Goal: Information Seeking & Learning: Learn about a topic

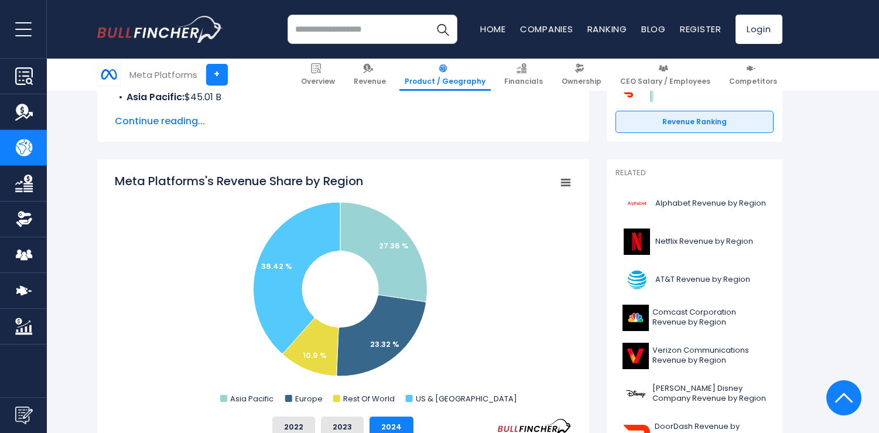
scroll to position [235, 0]
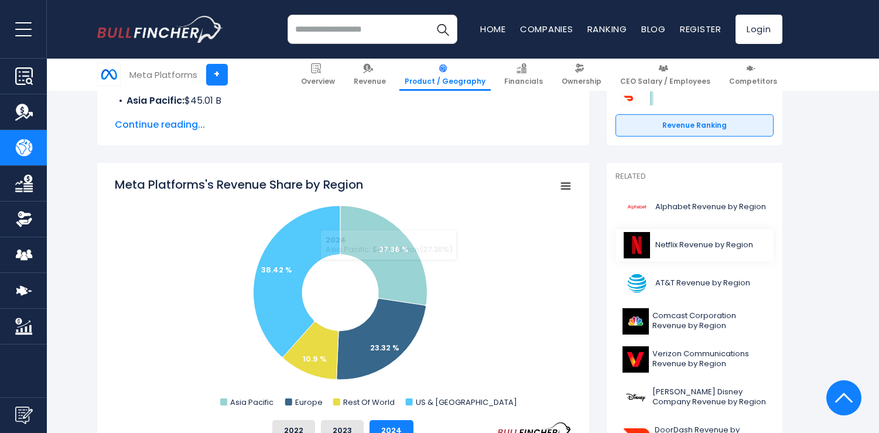
click at [710, 240] on span "Netflix Revenue by Region" at bounding box center [704, 245] width 98 height 10
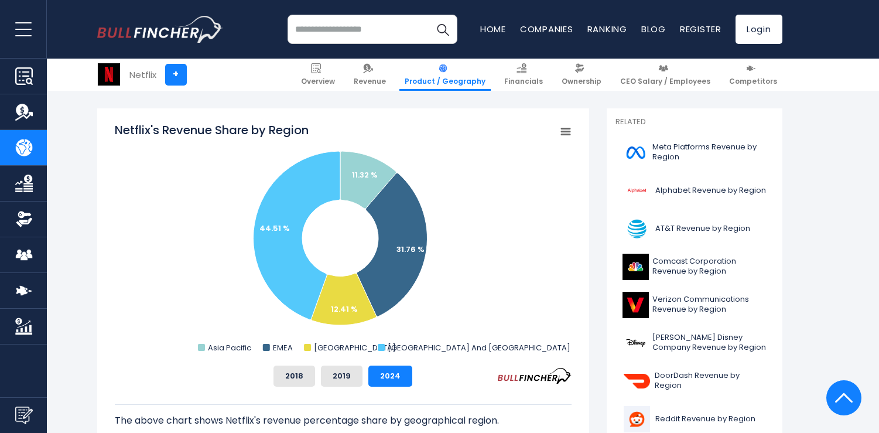
scroll to position [290, 0]
click at [705, 199] on link "Alphabet Revenue by Region" at bounding box center [695, 190] width 158 height 32
click at [674, 180] on link "Alphabet Revenue by Region" at bounding box center [695, 190] width 158 height 32
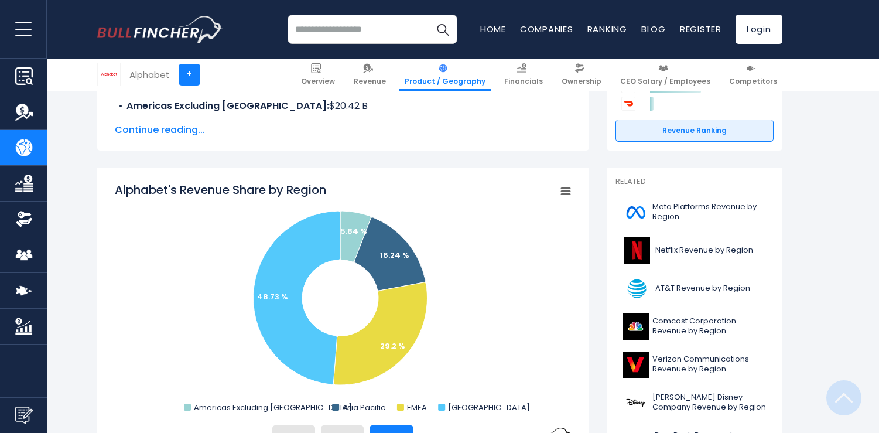
scroll to position [264, 0]
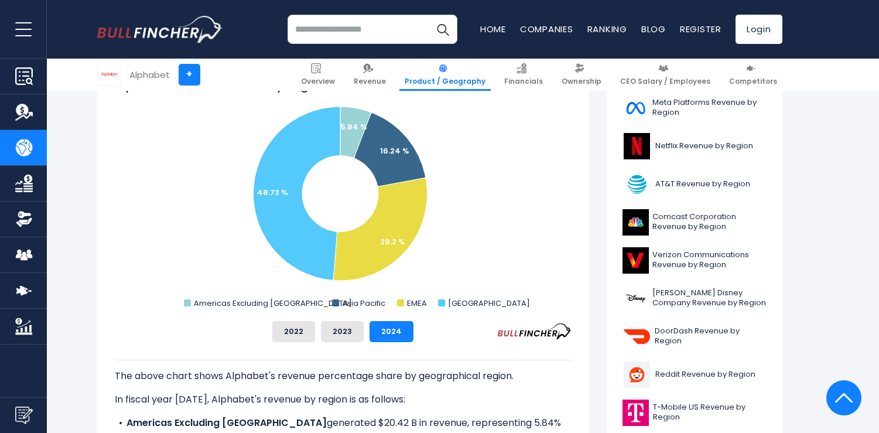
scroll to position [336, 0]
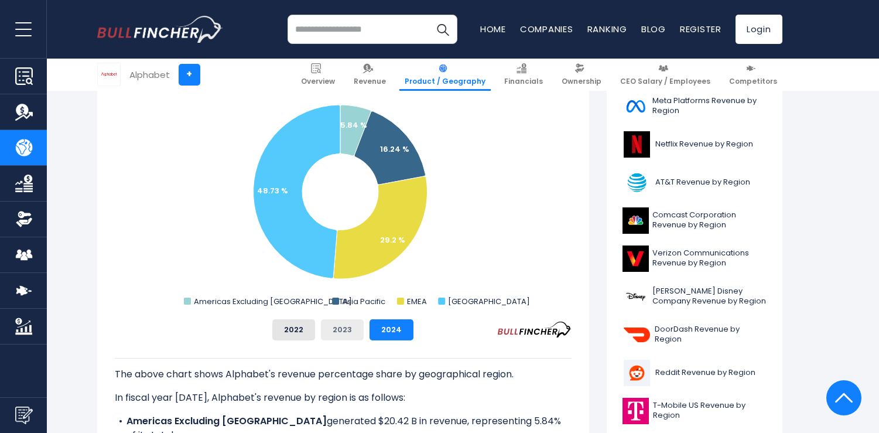
click at [345, 336] on button "2023" at bounding box center [342, 329] width 43 height 21
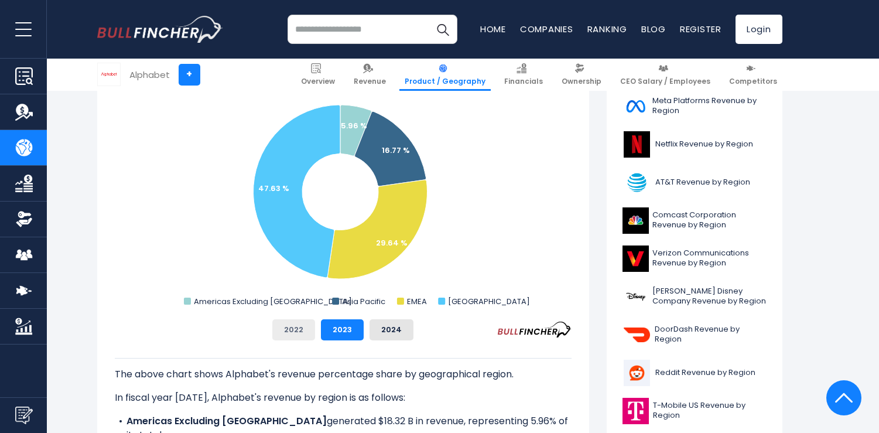
click at [307, 329] on button "2022" at bounding box center [293, 329] width 43 height 21
click at [393, 330] on button "2024" at bounding box center [392, 329] width 44 height 21
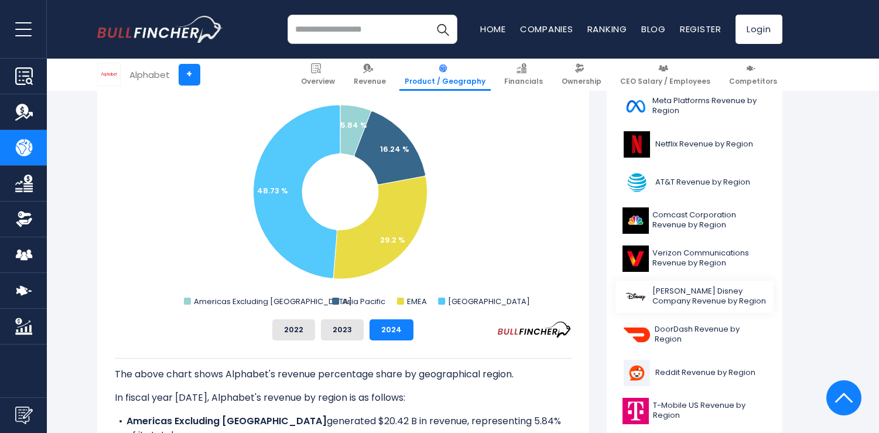
click at [685, 288] on span "Walt Disney Company Revenue by Region" at bounding box center [709, 296] width 114 height 20
click at [685, 293] on span "Walt Disney Company Revenue by Region" at bounding box center [709, 296] width 114 height 20
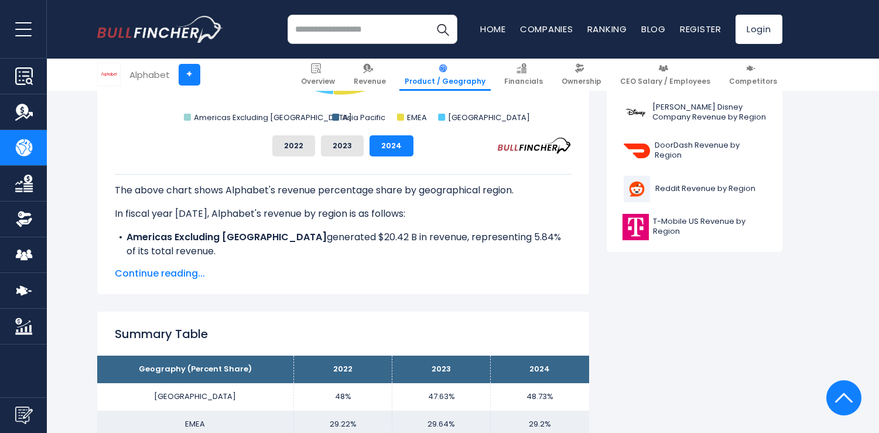
scroll to position [494, 0]
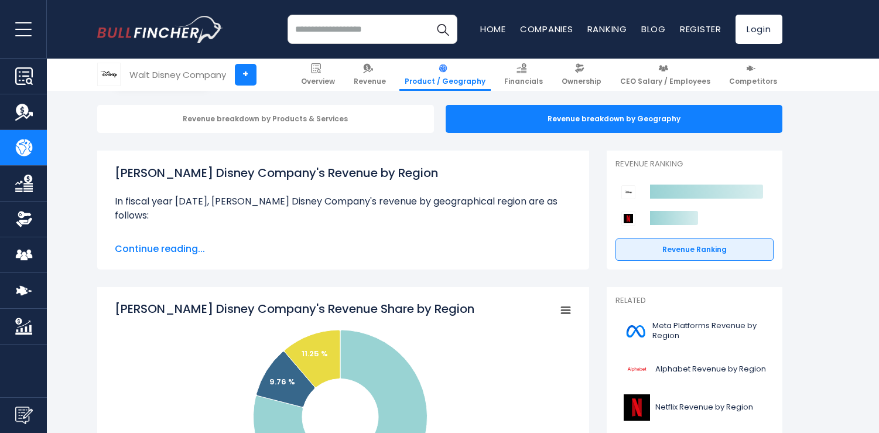
scroll to position [110, 0]
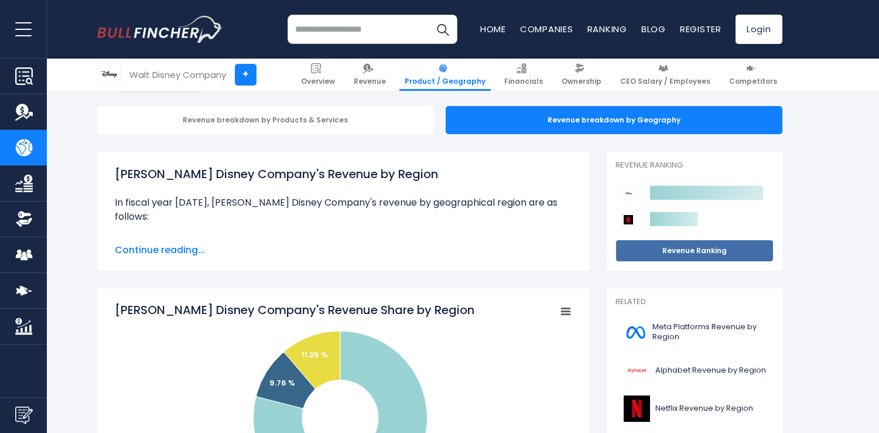
click at [669, 252] on link "Revenue Ranking" at bounding box center [695, 251] width 158 height 22
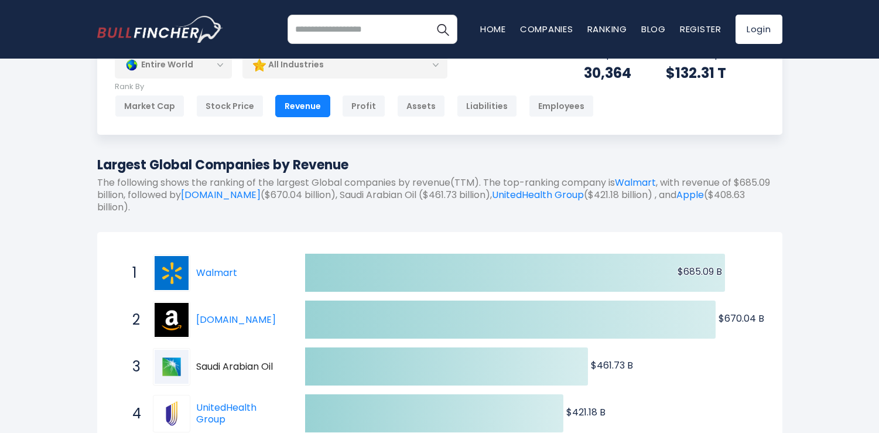
scroll to position [35, 0]
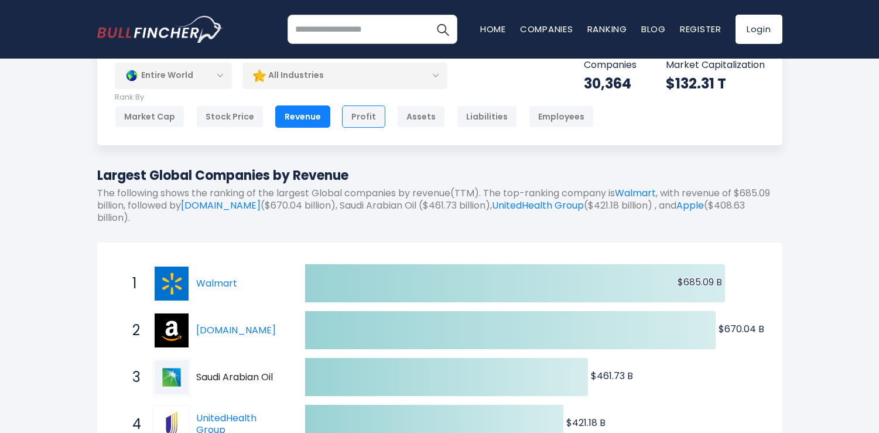
click at [352, 119] on div "Profit" at bounding box center [363, 116] width 43 height 22
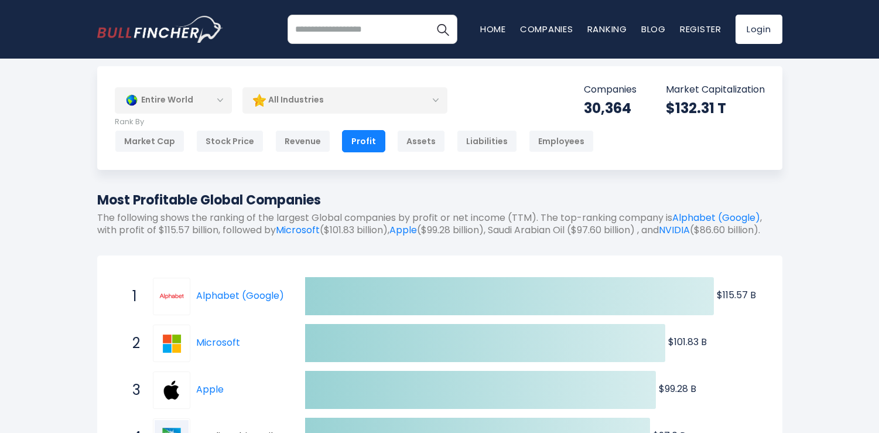
scroll to position [9, 0]
click at [411, 142] on div "Assets" at bounding box center [421, 142] width 48 height 22
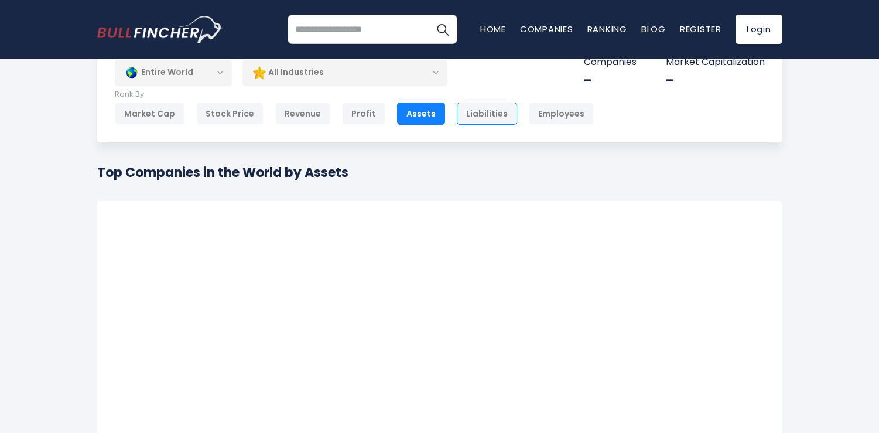
scroll to position [39, 0]
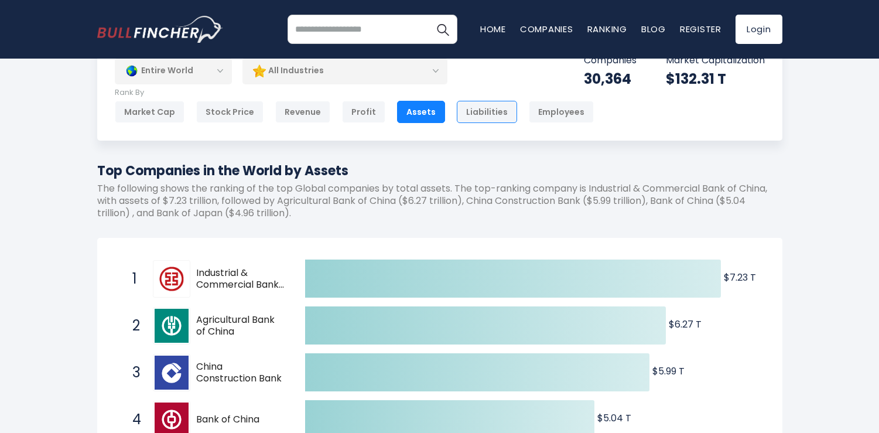
click at [472, 117] on div "Liabilities" at bounding box center [487, 112] width 60 height 22
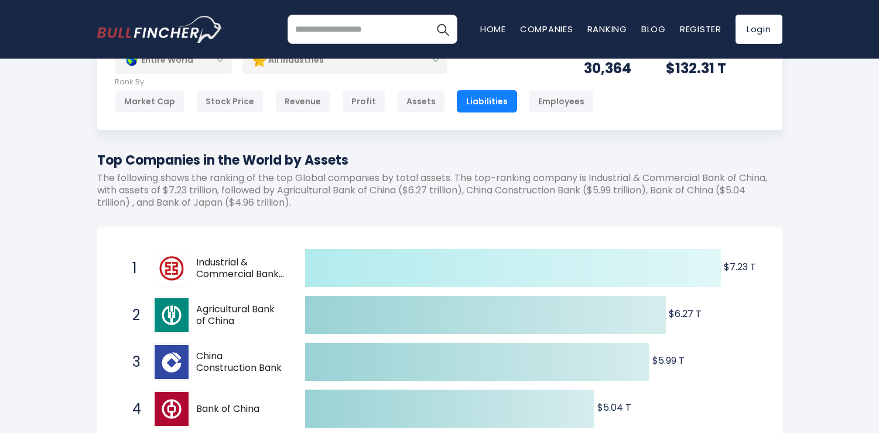
scroll to position [47, 0]
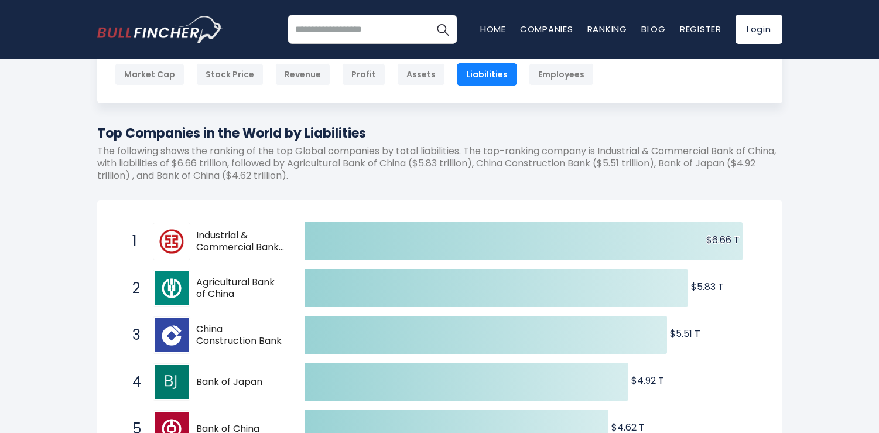
scroll to position [83, 0]
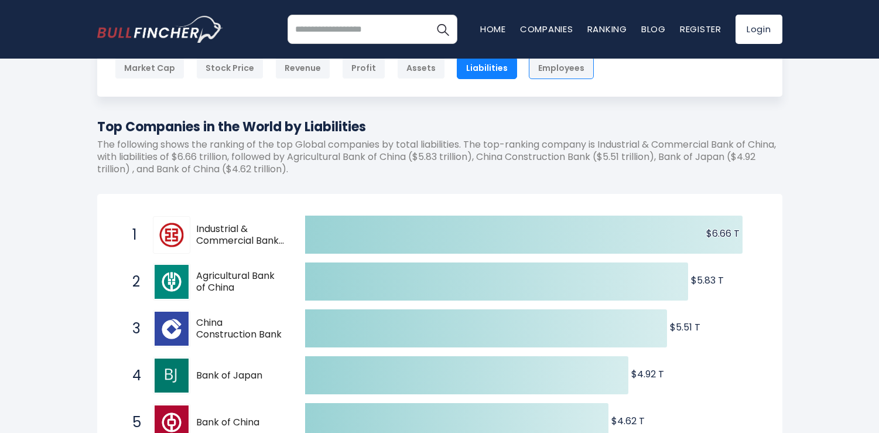
click at [545, 71] on div "Employees" at bounding box center [561, 68] width 65 height 22
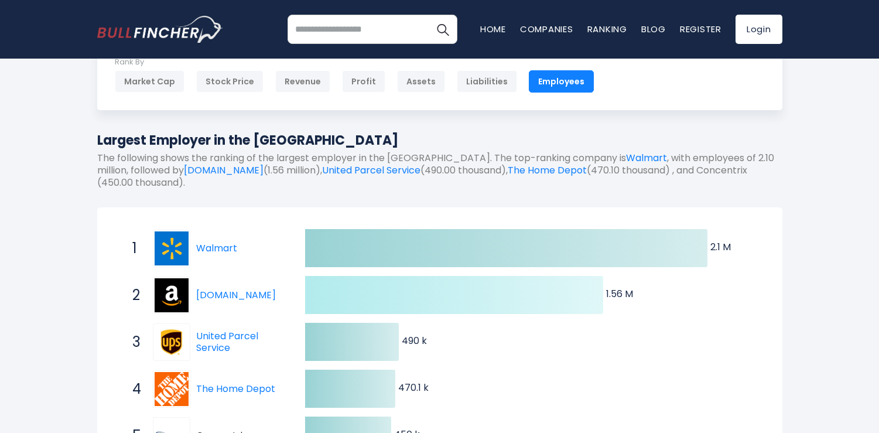
scroll to position [69, 0]
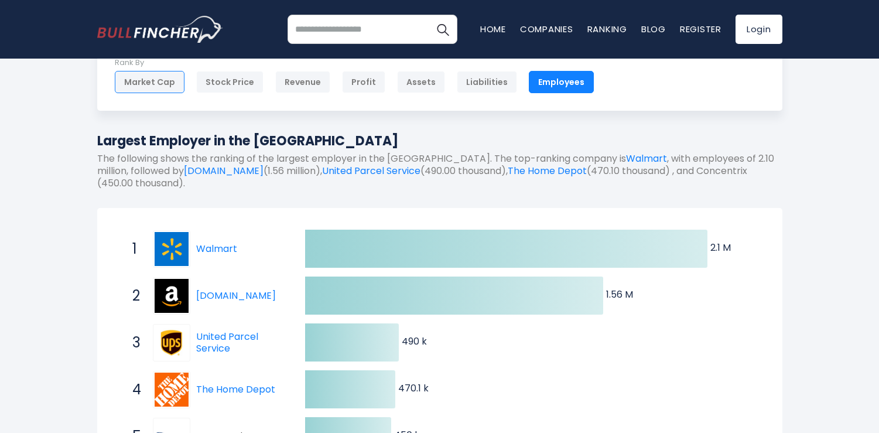
click at [162, 81] on div "Market Cap" at bounding box center [150, 82] width 70 height 22
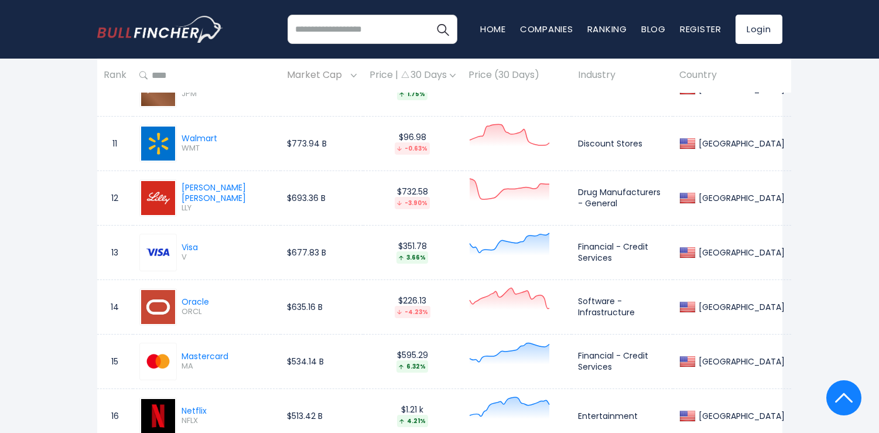
scroll to position [1088, 0]
click at [172, 252] on img at bounding box center [158, 251] width 34 height 34
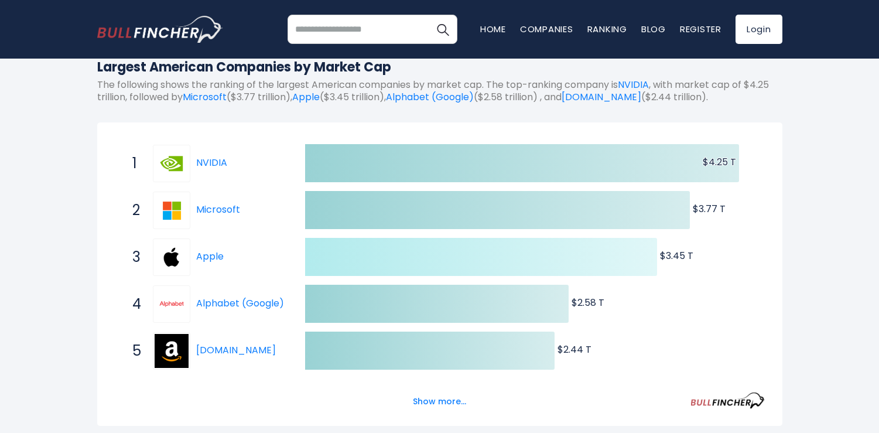
scroll to position [0, 0]
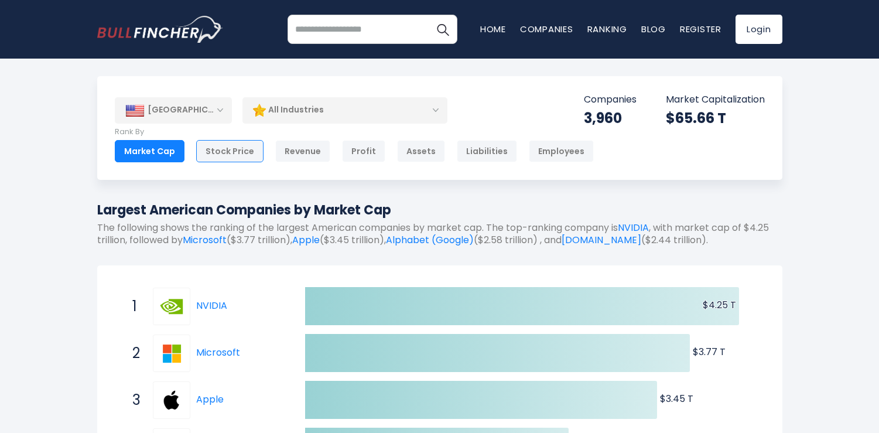
click at [227, 149] on div "Stock Price" at bounding box center [229, 151] width 67 height 22
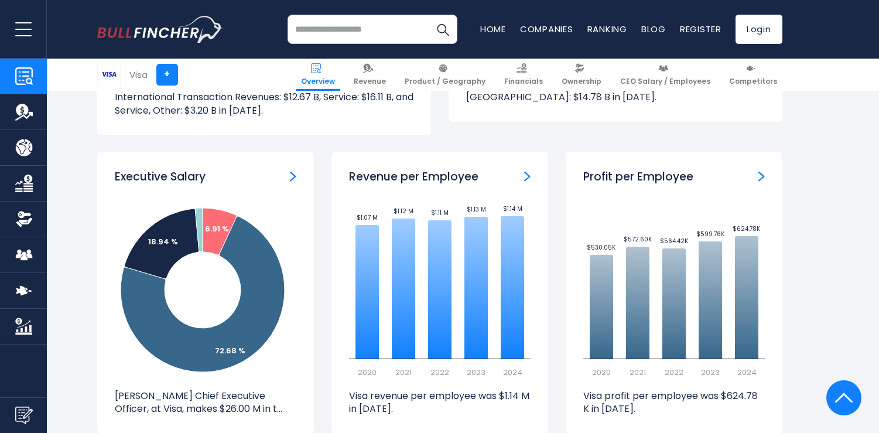
scroll to position [1410, 0]
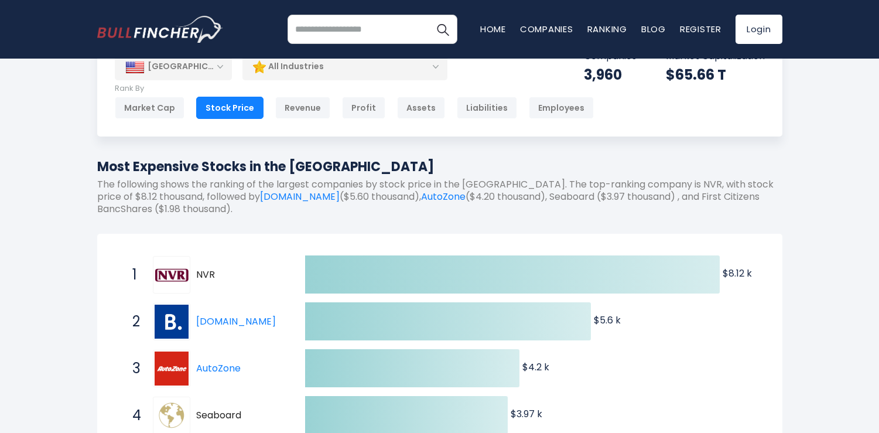
scroll to position [33, 0]
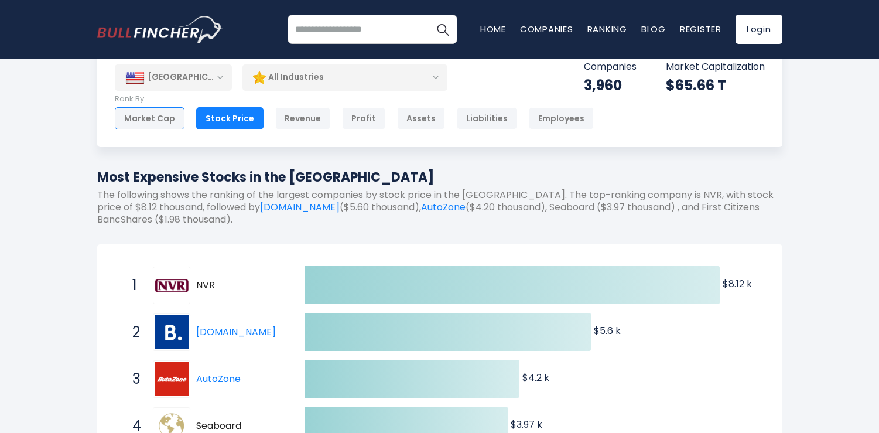
click at [145, 121] on div "Market Cap" at bounding box center [150, 118] width 70 height 22
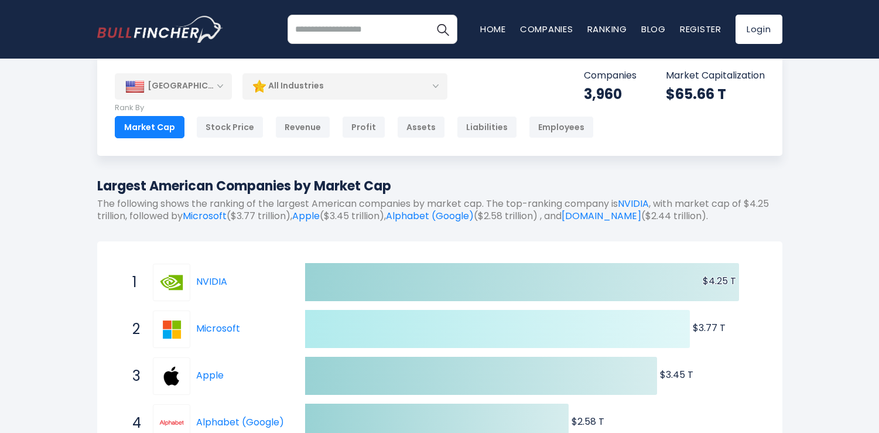
scroll to position [19, 0]
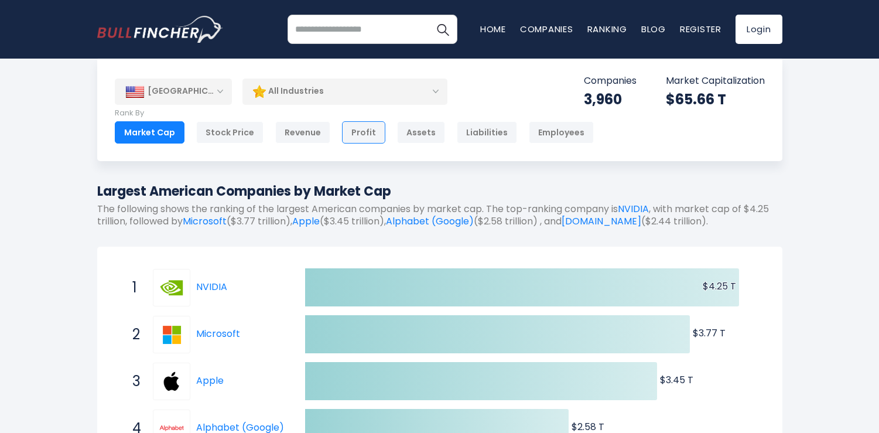
click at [354, 134] on div "Profit" at bounding box center [363, 132] width 43 height 22
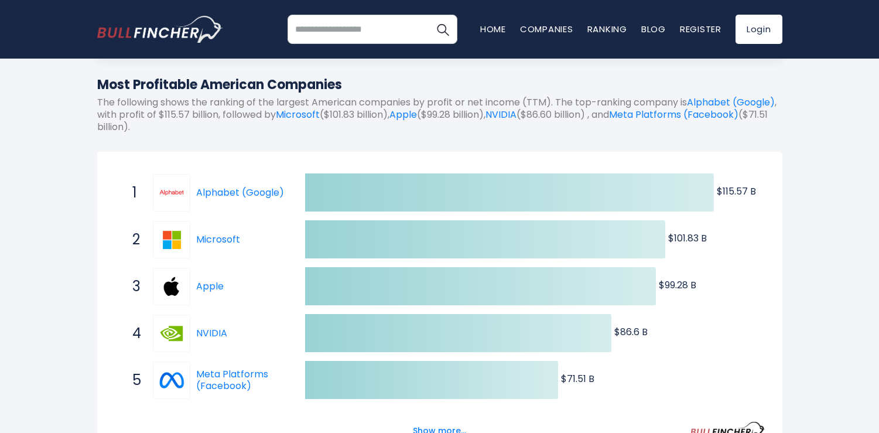
scroll to position [128, 0]
